Goal: Check status: Check status

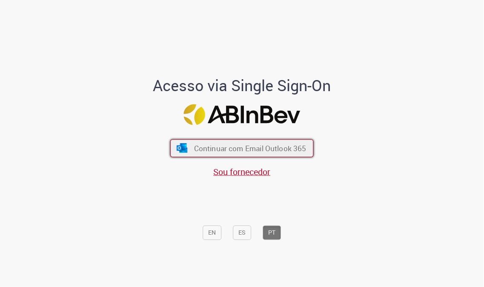
click at [277, 147] on span "Continuar com Email Outlook 365" at bounding box center [250, 148] width 112 height 10
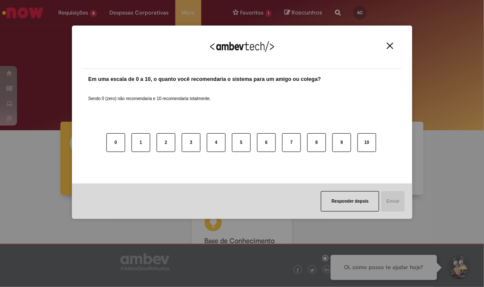
click at [388, 44] on img "Close" at bounding box center [390, 46] width 6 height 6
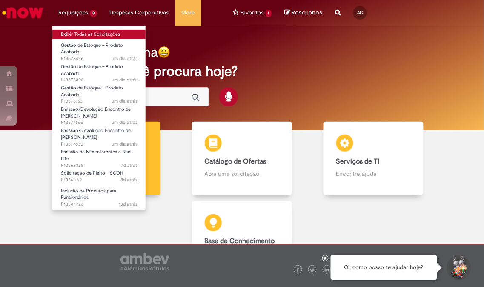
click at [82, 31] on link "Exibir Todas as Solicitações" at bounding box center [99, 34] width 94 height 9
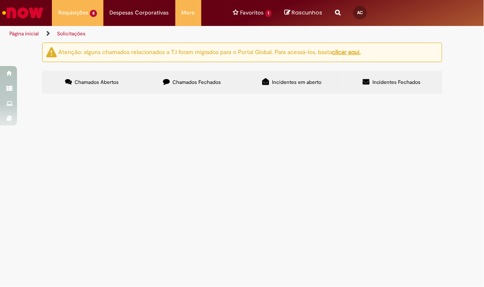
click at [186, 78] on label "Chamados Fechados" at bounding box center [192, 82] width 100 height 23
click at [0, 0] on span "Boa tarde, solicito encontro de contas conforme dados preenchidos. Segue em ane…" at bounding box center [0, 0] width 0 height 0
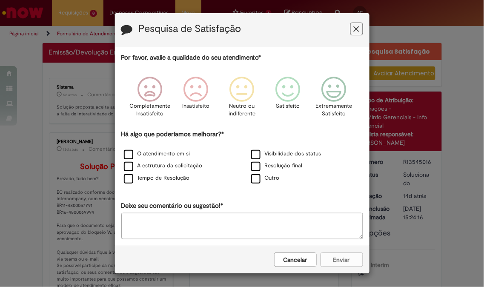
click at [354, 25] on icon "Feedback" at bounding box center [357, 29] width 6 height 9
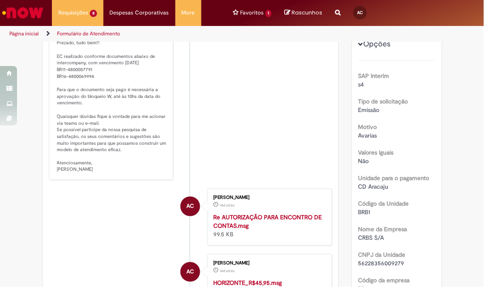
scroll to position [236, 0]
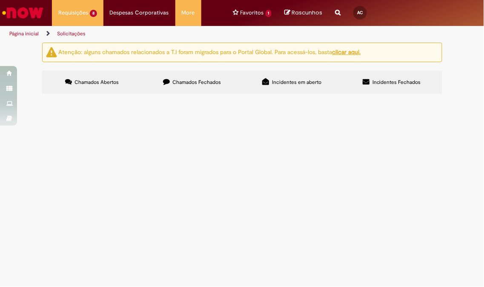
click at [194, 80] on span "Chamados Fechados" at bounding box center [196, 82] width 49 height 7
click at [0, 0] on td "Boa tarde, solicito encontro de contas conforme dados preenchidos. Segue em ane…" at bounding box center [0, 0] width 0 height 0
click at [0, 0] on span "Boa tarde, solicito encontro de contas conforme dados preenchidos. Segue em ane…" at bounding box center [0, 0] width 0 height 0
click at [0, 0] on td "Boa tarde, solicito encontro de contas conforme dados preenchidos. Segue em ane…" at bounding box center [0, 0] width 0 height 0
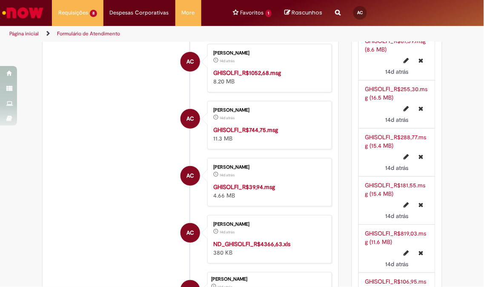
scroll to position [1377, 0]
